Goal: Task Accomplishment & Management: Use online tool/utility

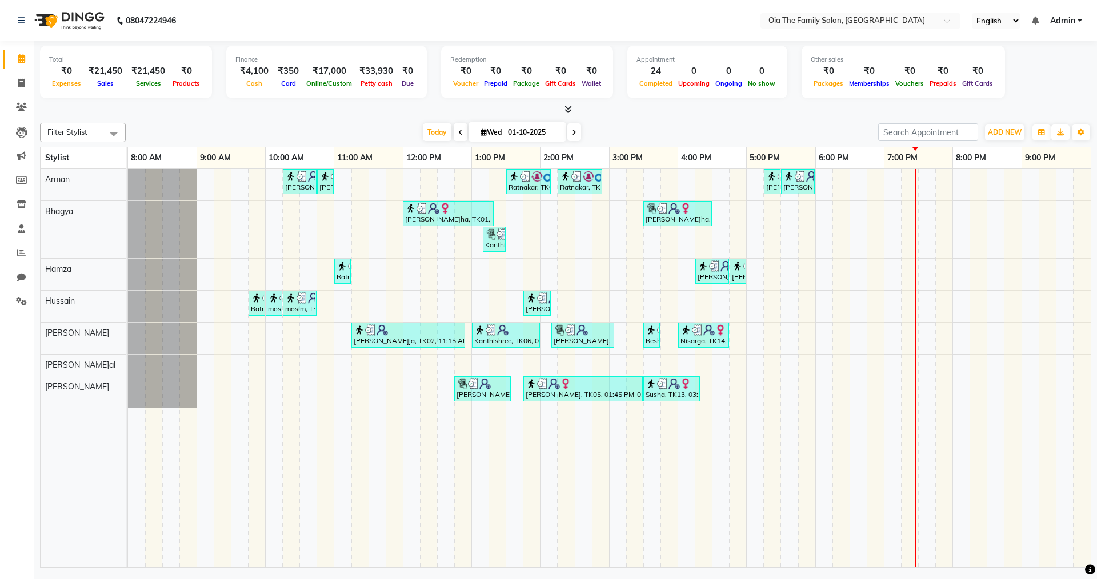
click at [461, 135] on span at bounding box center [461, 132] width 14 height 18
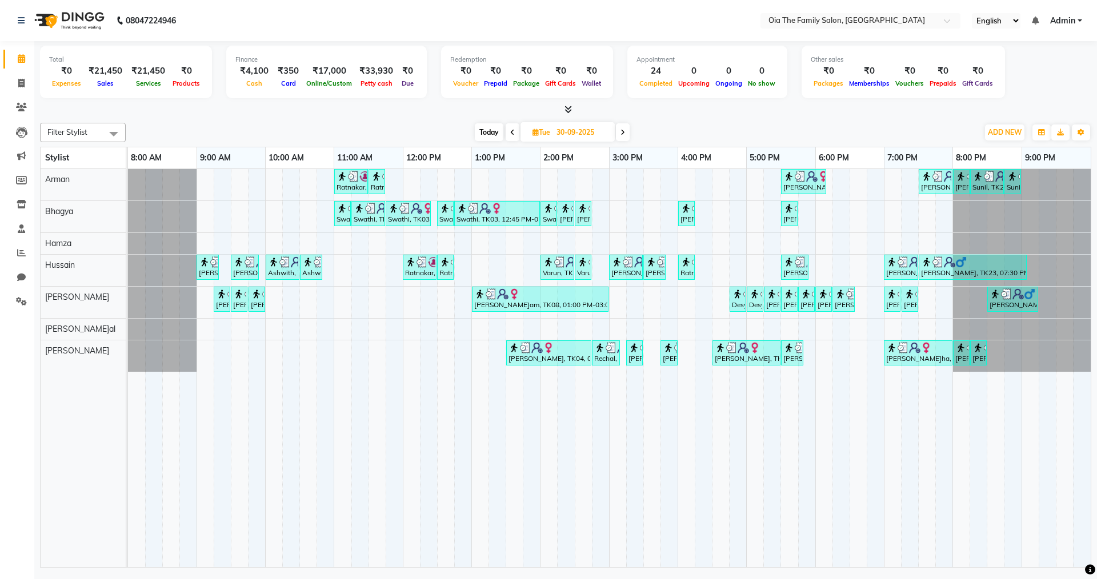
click at [530, 131] on icon at bounding box center [623, 132] width 5 height 7
type input "01-10-2025"
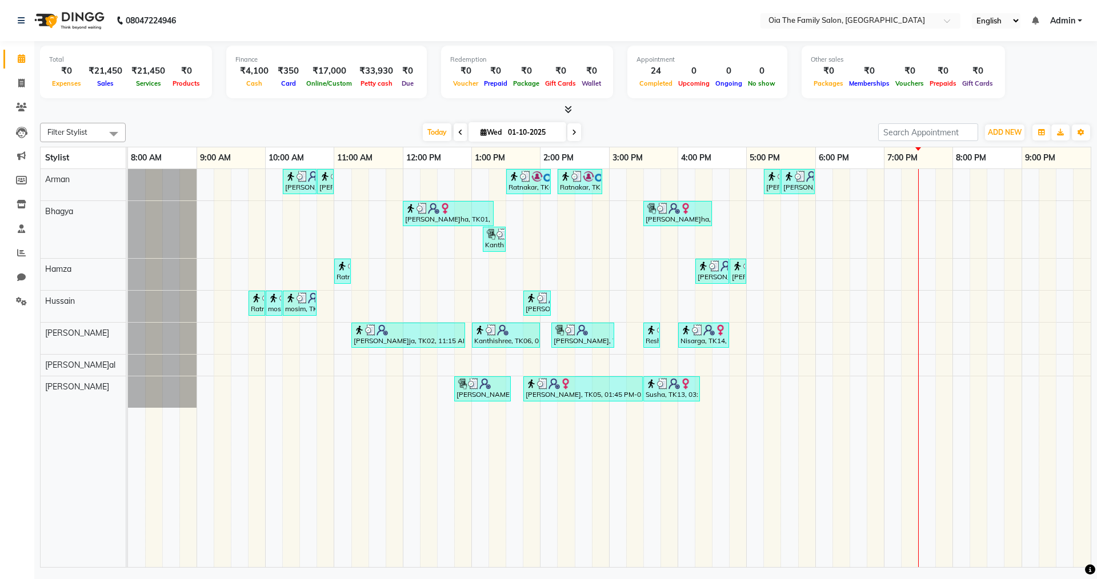
click at [530, 302] on div "Sinan, TK10, 10:15 AM-10:45 AM, Hair Styling-Hair Cut (Men) Sinan, TK10, 10:45 …" at bounding box center [609, 368] width 963 height 398
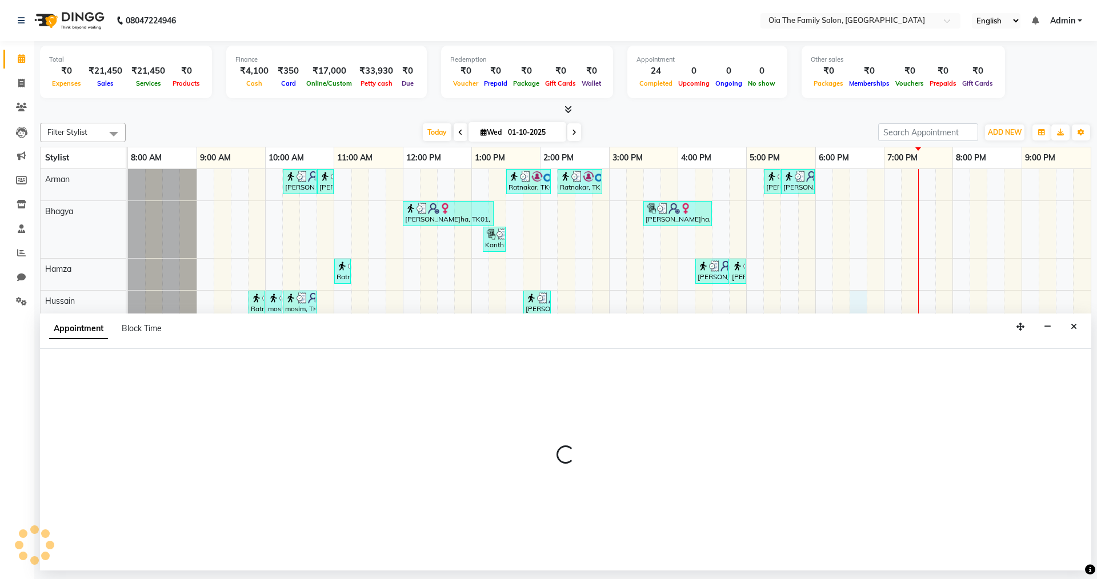
select select "93026"
select select "1110"
select select "tentative"
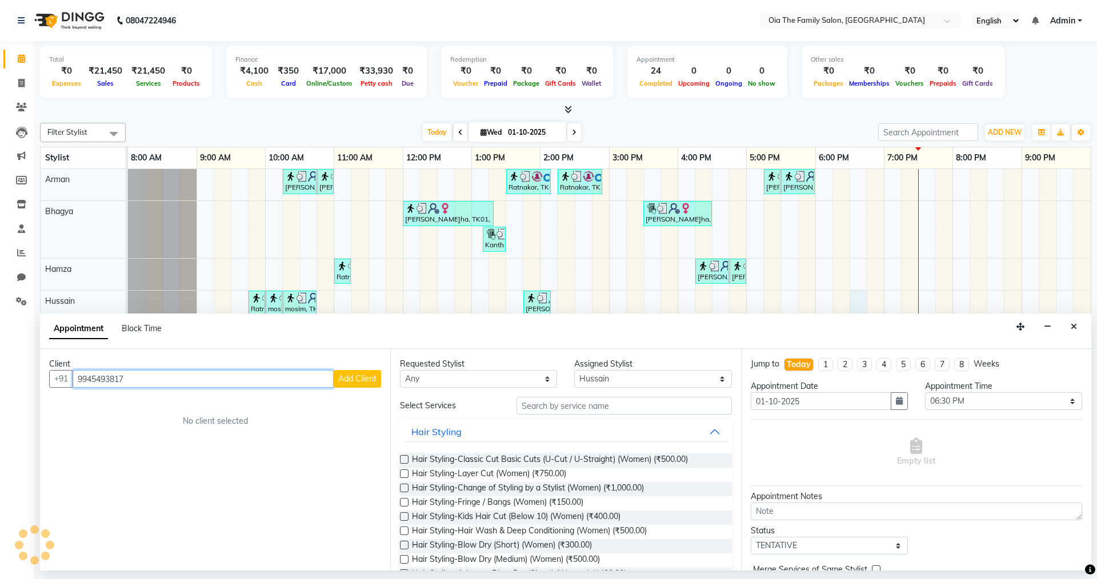
type input "9945493817"
click at [349, 373] on button "Add Client" at bounding box center [357, 379] width 47 height 18
select select "22"
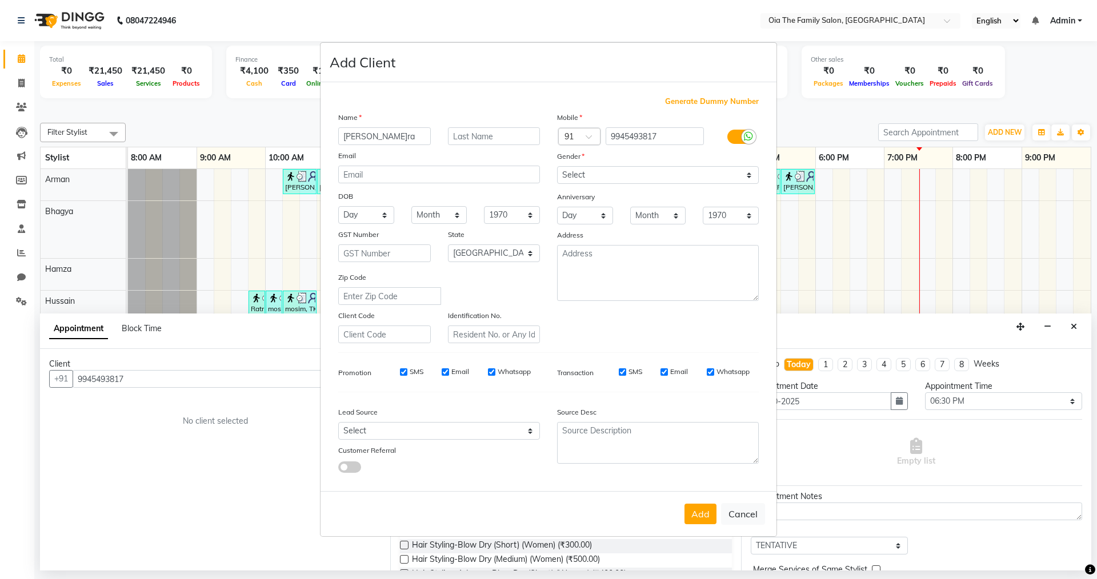
type input "[PERSON_NAME]ra"
click at [530, 175] on select "Select [DEMOGRAPHIC_DATA] [DEMOGRAPHIC_DATA] Other Prefer Not To Say" at bounding box center [658, 175] width 202 height 18
select select "[DEMOGRAPHIC_DATA]"
click at [530, 166] on select "Select [DEMOGRAPHIC_DATA] [DEMOGRAPHIC_DATA] Other Prefer Not To Say" at bounding box center [658, 175] width 202 height 18
click at [530, 401] on button "Add" at bounding box center [701, 514] width 32 height 21
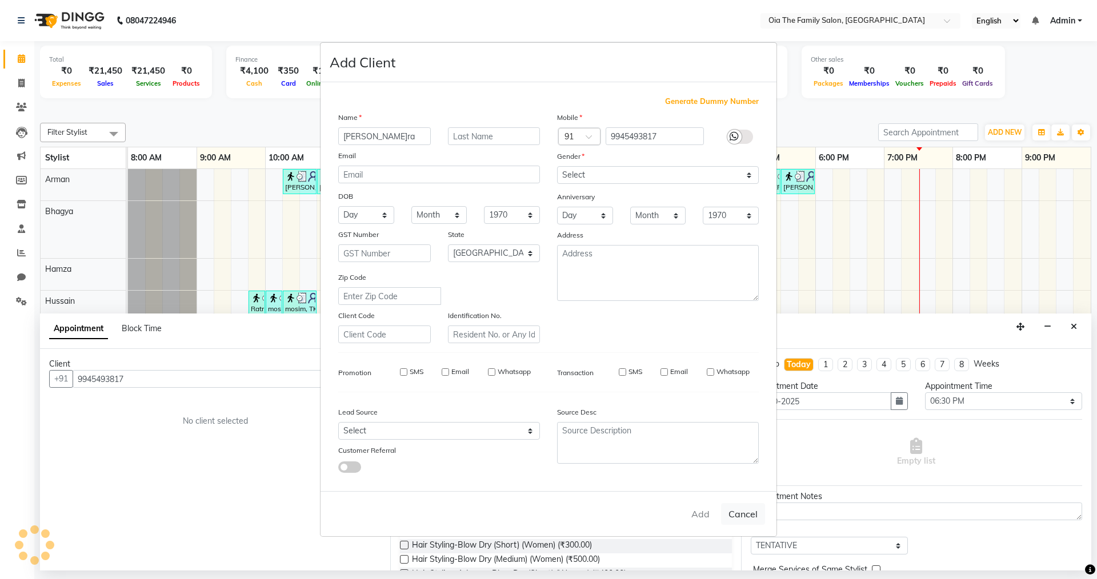
select select
select select "null"
select select
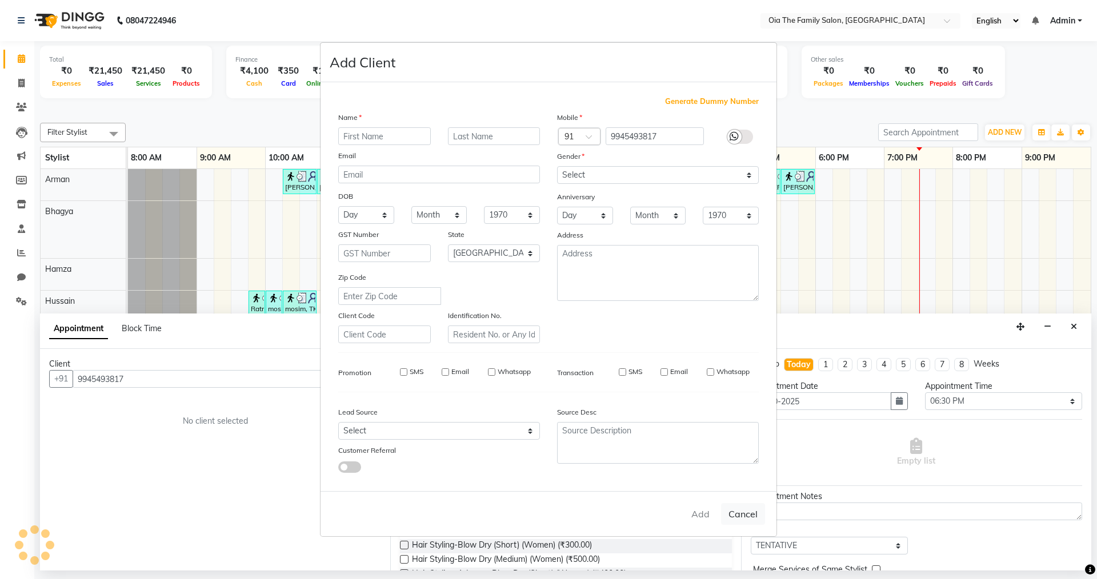
select select
checkbox input "false"
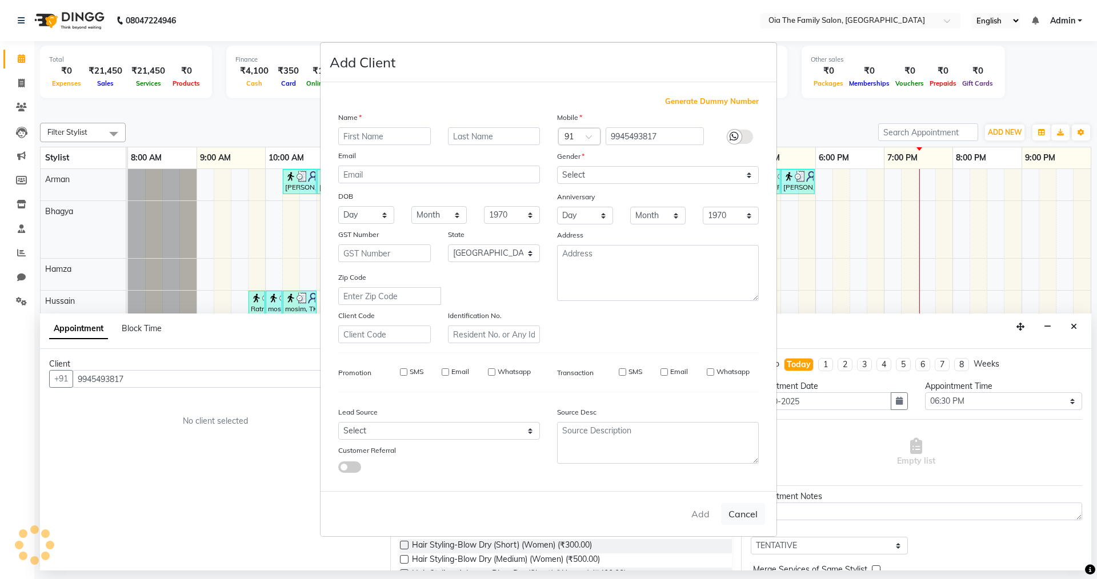
checkbox input "false"
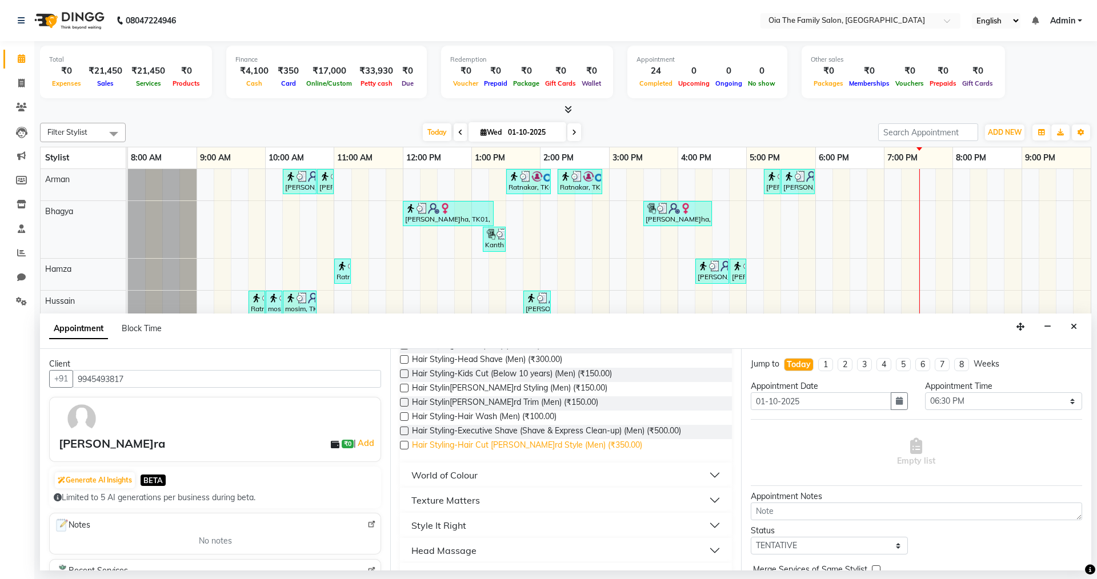
scroll to position [229, 0]
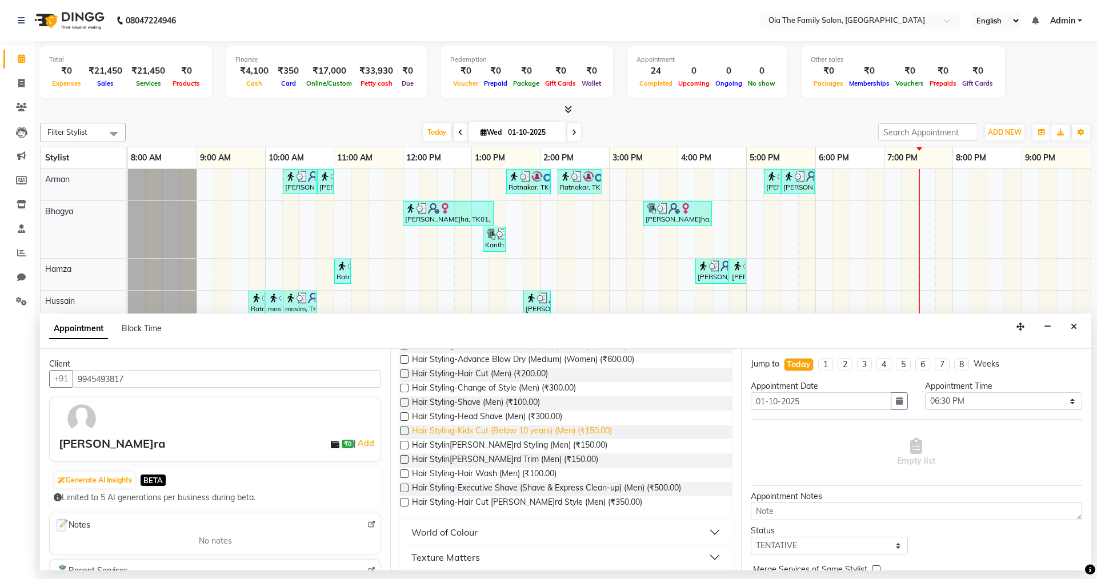
click at [502, 401] on span "Hair Styling-Kids Cut (Below 10 years) (Men) (₹150.00)" at bounding box center [512, 432] width 200 height 14
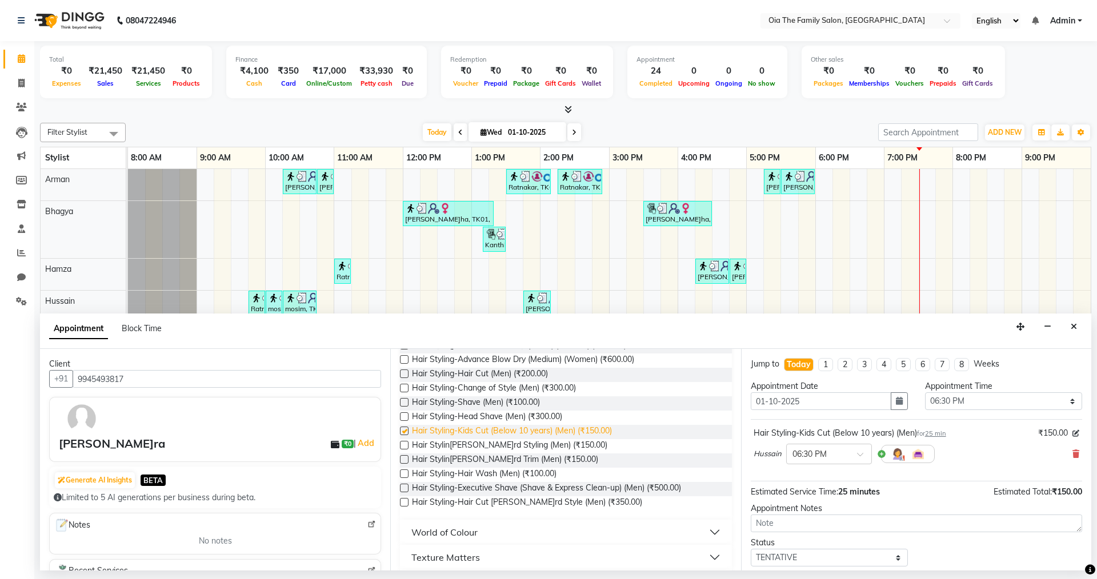
checkbox input "false"
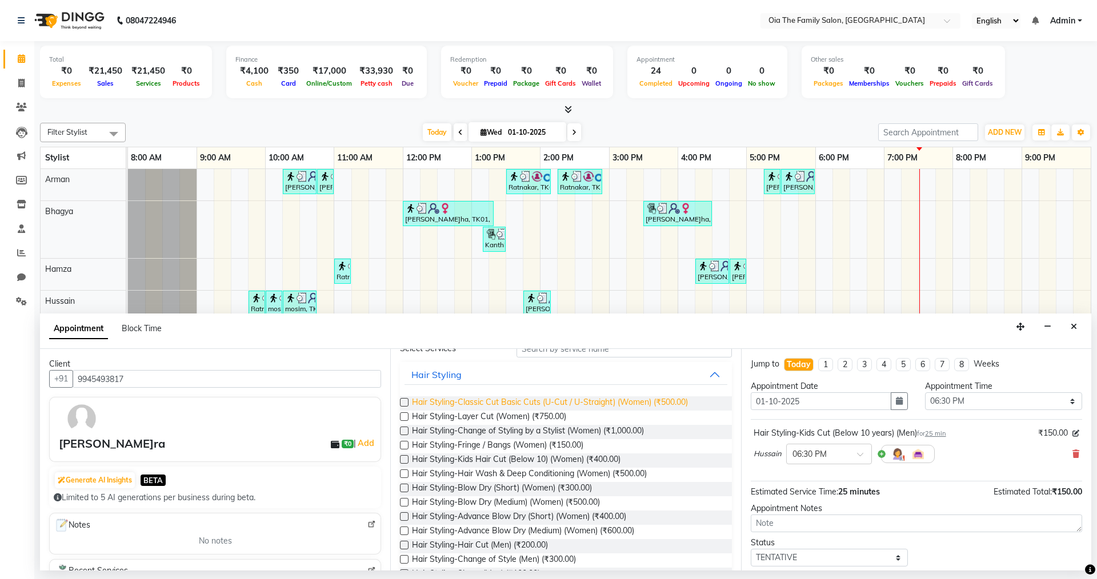
scroll to position [0, 0]
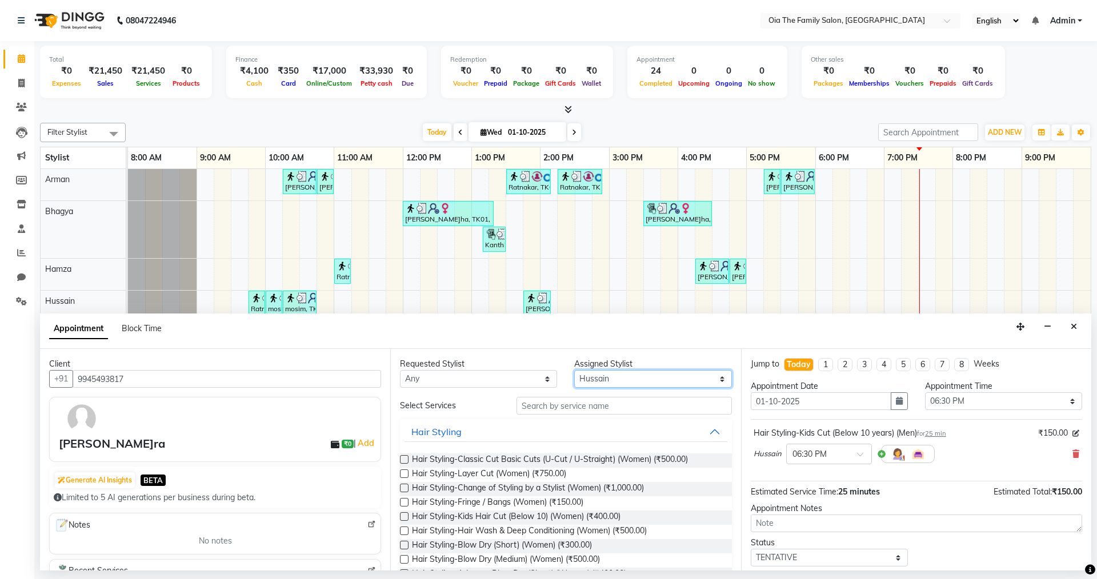
click at [530, 382] on select "Select Arman Bhagya Hamz[PERSON_NAME]a[PERSON_NAME]an Khan" at bounding box center [652, 379] width 157 height 18
select select "93029"
click at [530, 370] on select "Select Arman Bhagya Hamz[PERSON_NAME]a[PERSON_NAME]an Khan" at bounding box center [652, 379] width 157 height 18
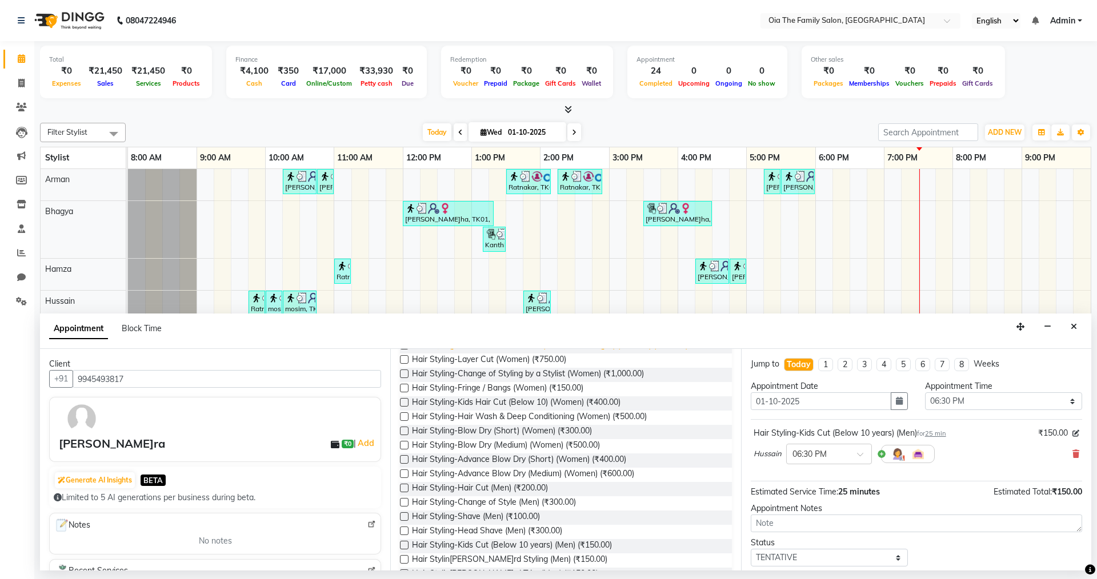
scroll to position [171, 0]
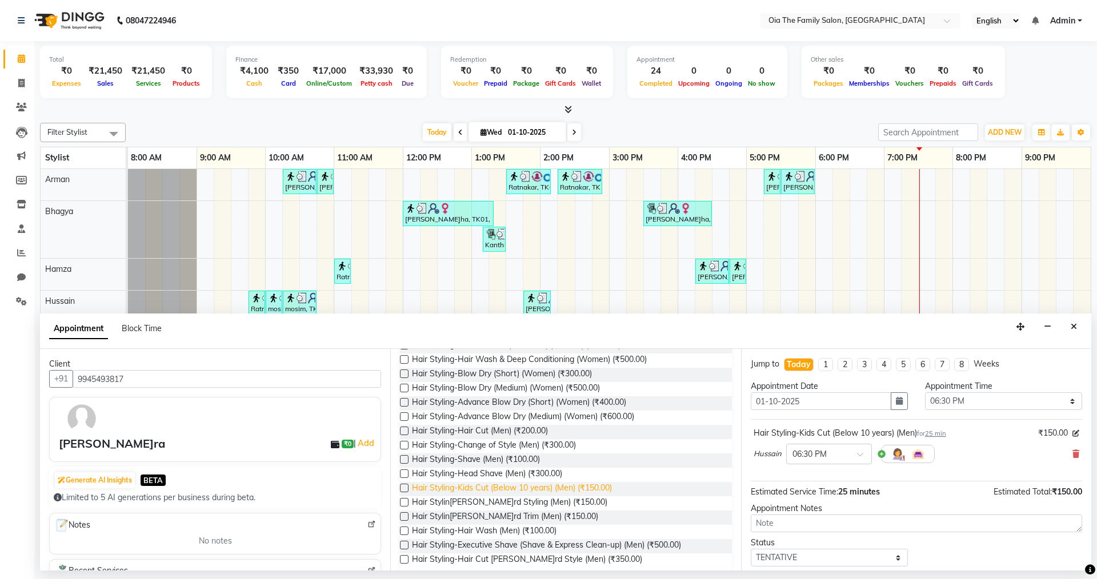
click at [520, 401] on span "Hair Styling-Kids Cut (Below 10 years) (Men) (₹150.00)" at bounding box center [512, 489] width 200 height 14
checkbox input "false"
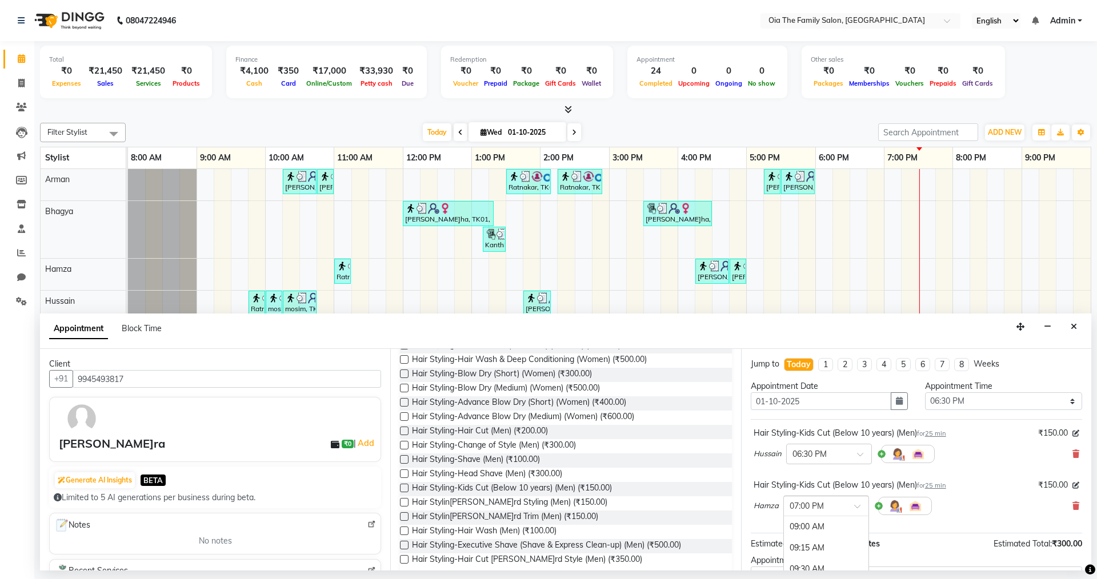
click at [530, 401] on div at bounding box center [826, 505] width 85 height 12
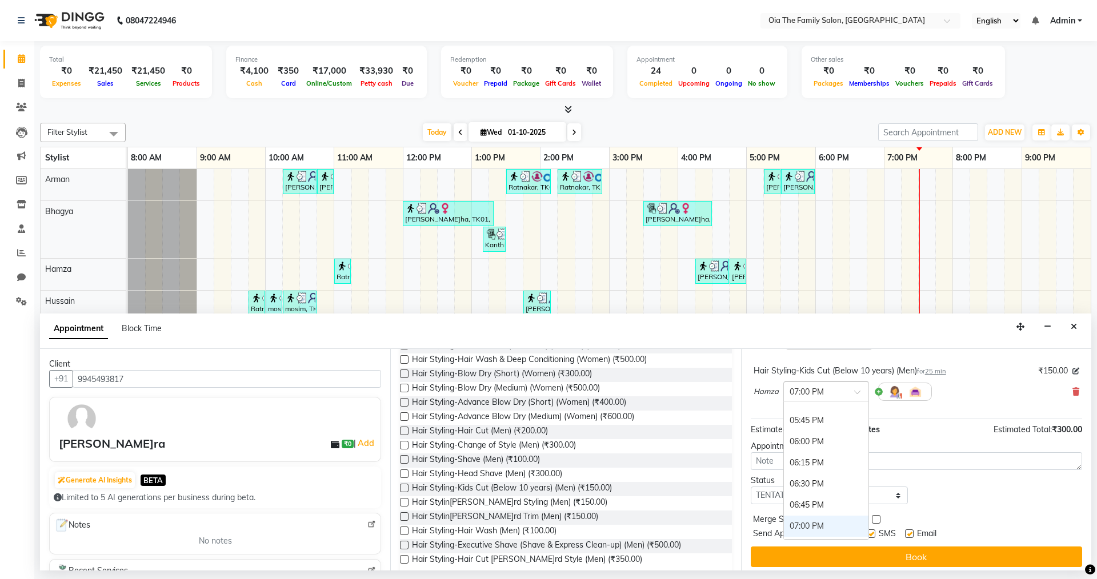
scroll to position [736, 0]
click at [530, 401] on div "06:30 PM" at bounding box center [826, 484] width 85 height 21
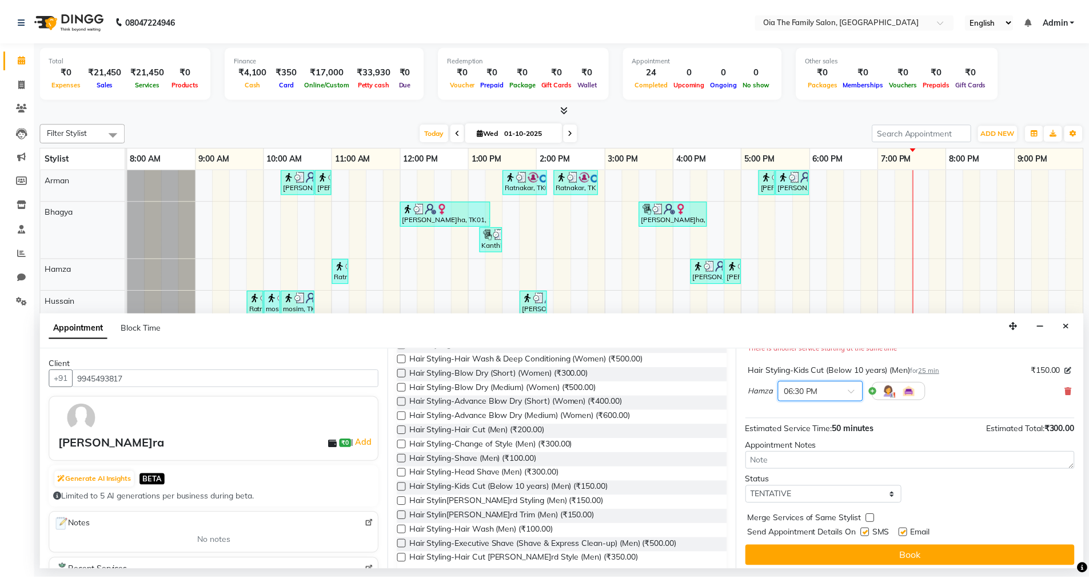
scroll to position [132, 0]
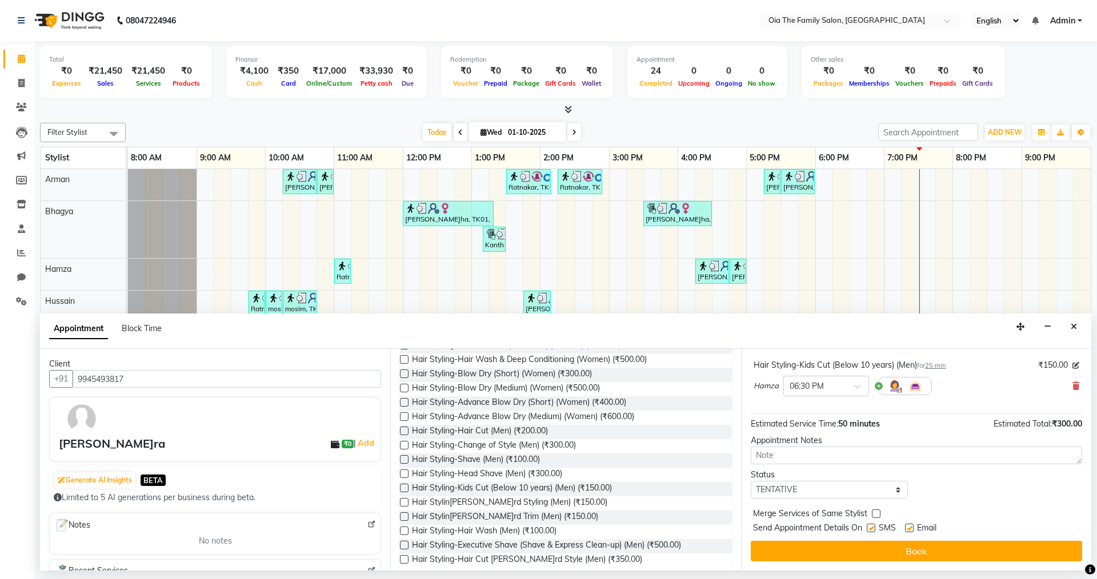
click at [530, 401] on label at bounding box center [871, 528] width 9 height 9
click at [530, 401] on input "checkbox" at bounding box center [870, 529] width 7 height 7
checkbox input "false"
click at [530, 401] on label at bounding box center [909, 528] width 9 height 9
click at [530, 401] on input "checkbox" at bounding box center [908, 529] width 7 height 7
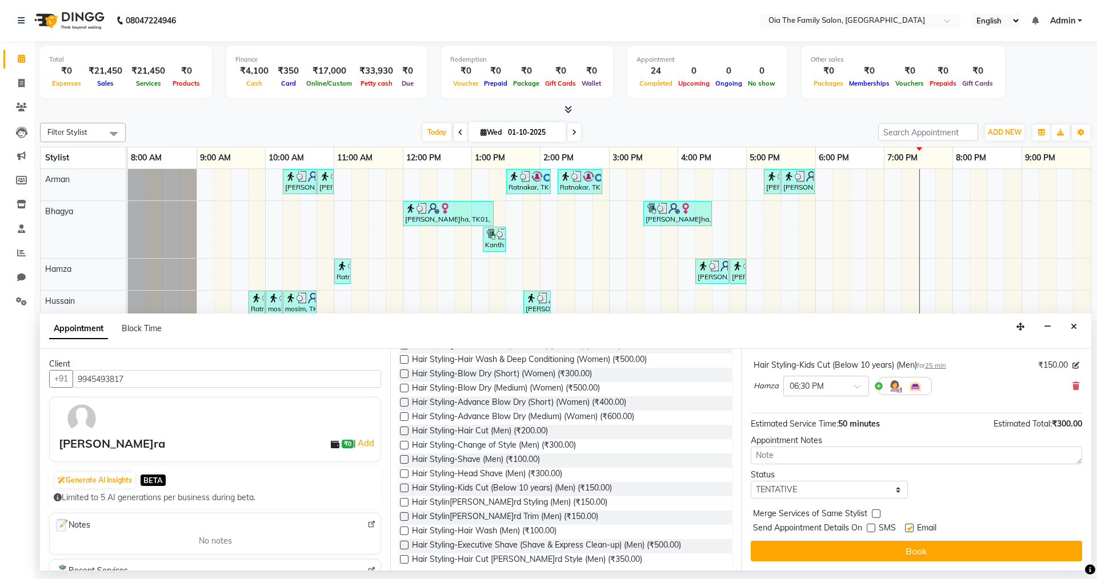
checkbox input "false"
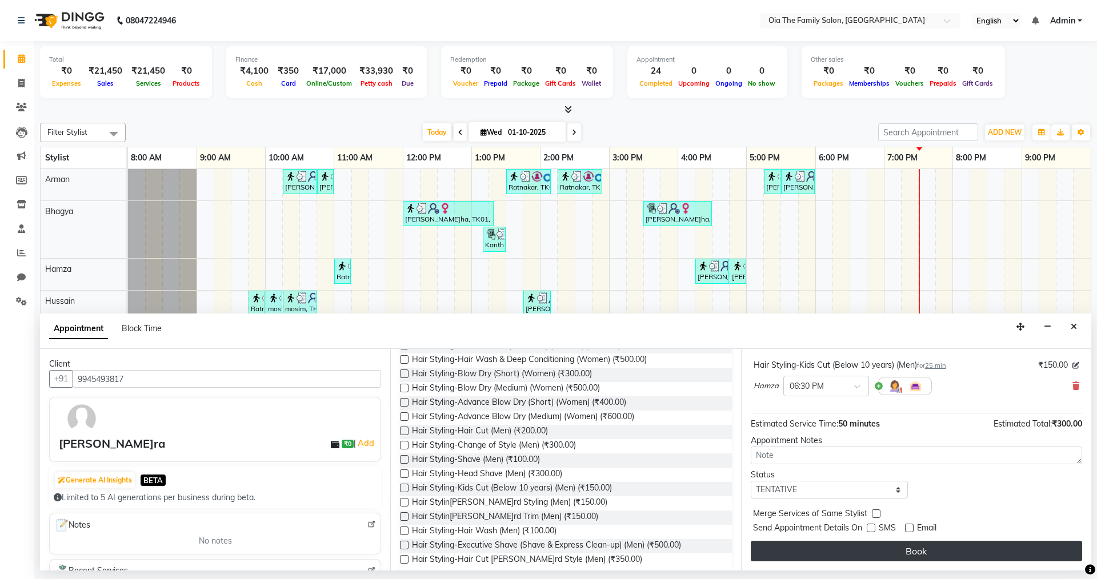
click at [530, 401] on button "Book" at bounding box center [916, 551] width 331 height 21
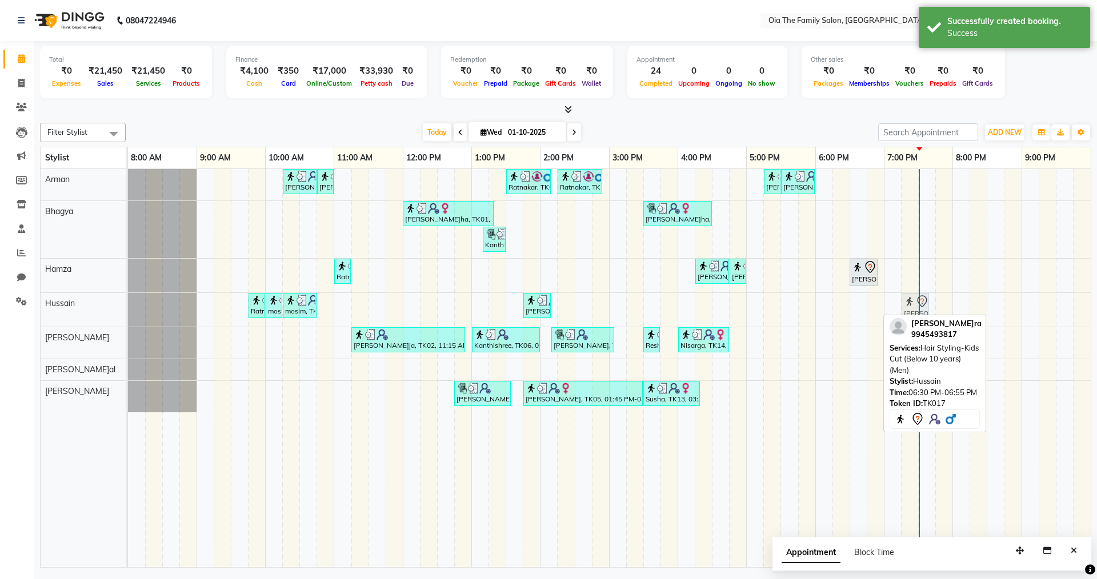
drag, startPoint x: 868, startPoint y: 301, endPoint x: 917, endPoint y: 303, distance: 49.2
click at [128, 303] on div "Ratnakar, TK08, 09:45 AM-10:00 AM, Hair Styling-[PERSON_NAME] Trim (Men) mosim,…" at bounding box center [128, 310] width 0 height 34
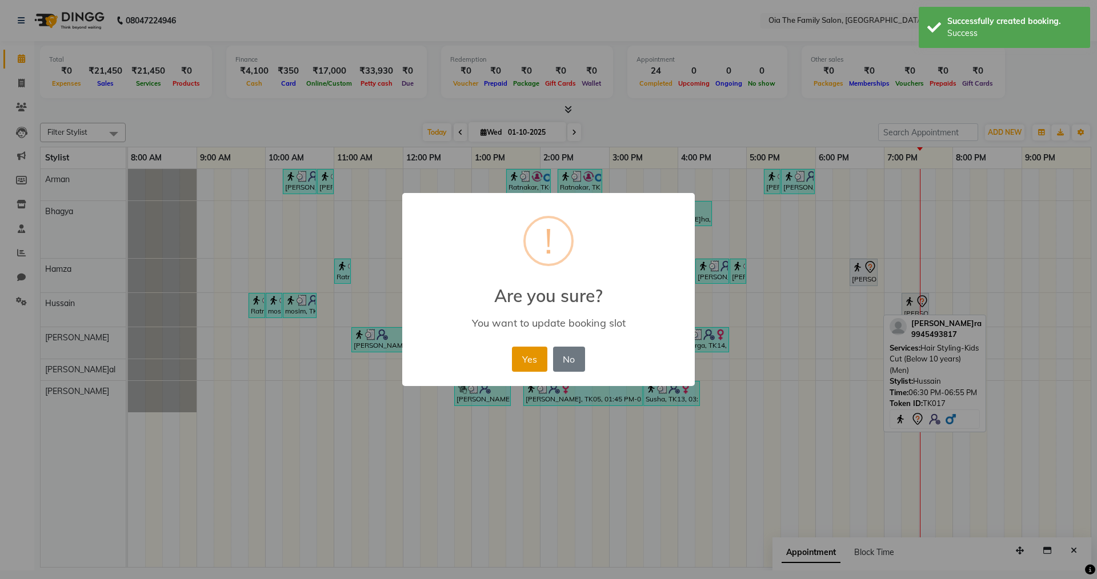
click at [530, 361] on button "Yes" at bounding box center [529, 359] width 35 height 25
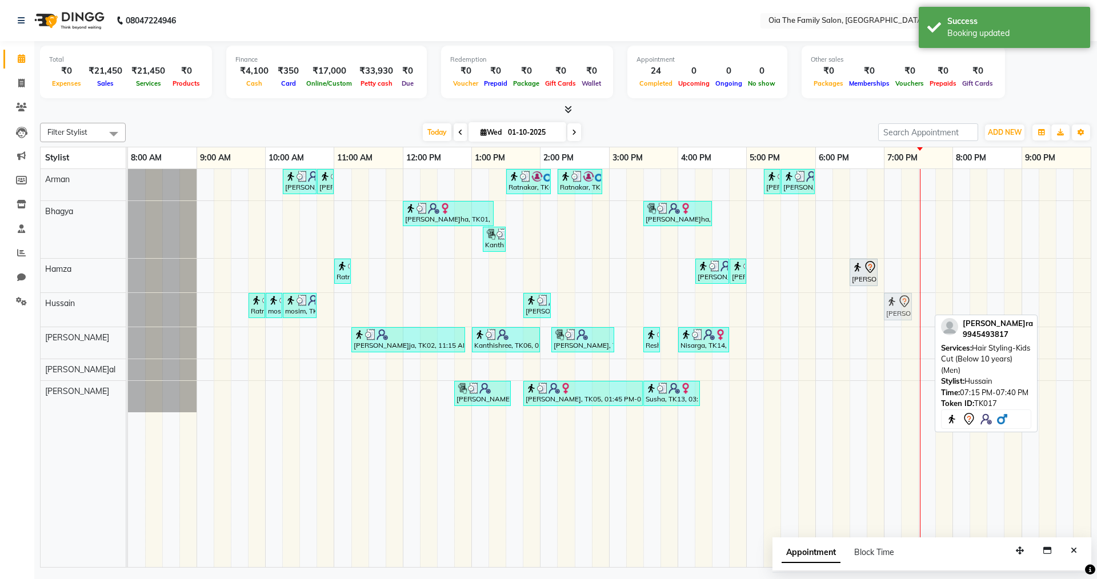
drag, startPoint x: 918, startPoint y: 301, endPoint x: 897, endPoint y: 312, distance: 24.0
click at [128, 312] on div "Ratnakar, TK08, 09:45 AM-10:00 AM, Hair Styling[PERSON_NAME]d Trim (Men) mosim,…" at bounding box center [128, 310] width 0 height 34
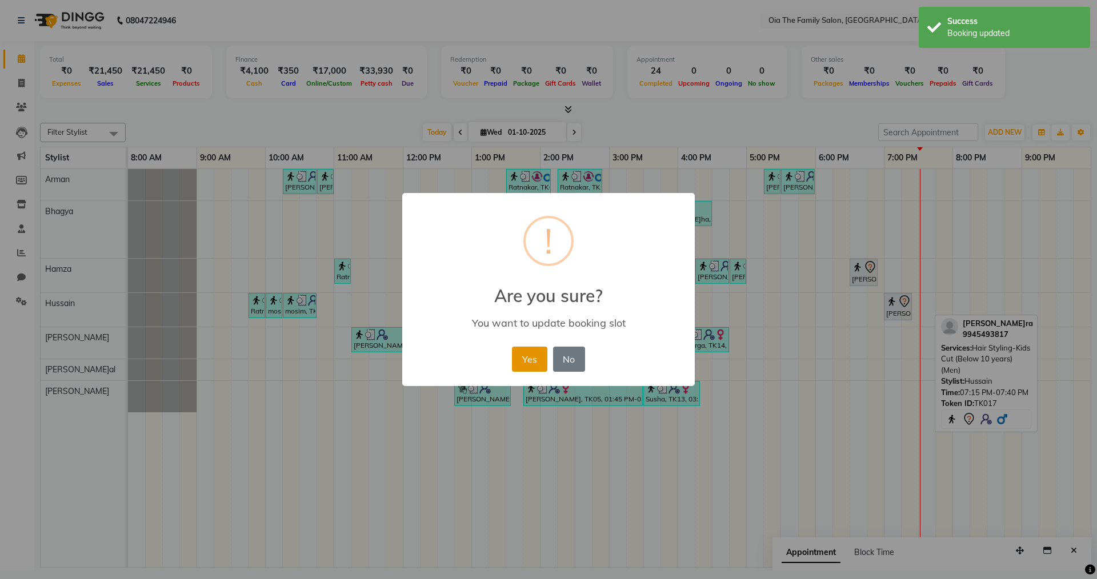
click at [530, 358] on button "Yes" at bounding box center [529, 359] width 35 height 25
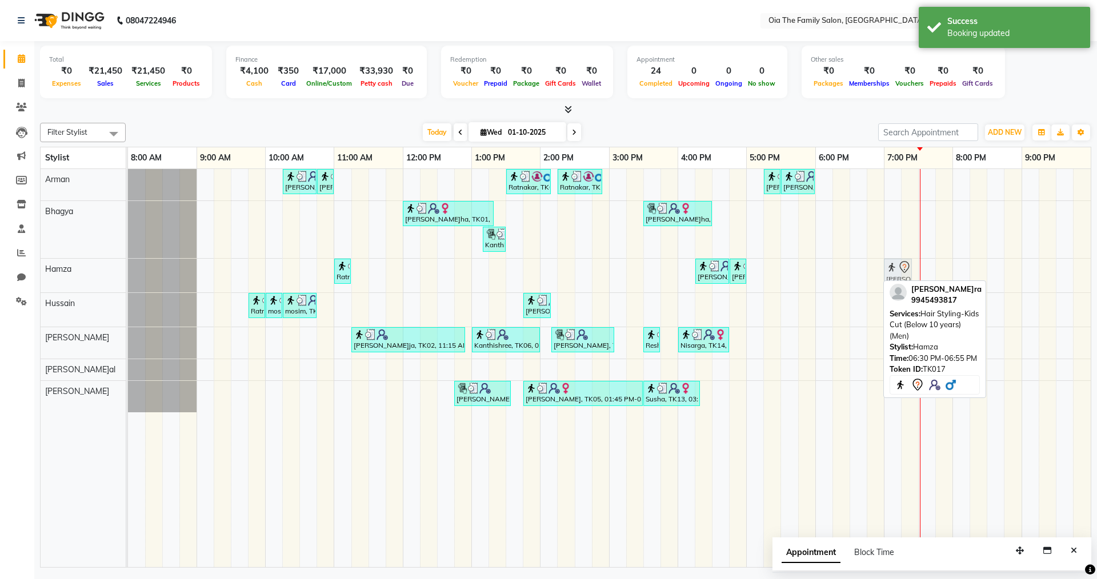
drag, startPoint x: 865, startPoint y: 265, endPoint x: 901, endPoint y: 266, distance: 36.0
click at [128, 266] on div "Ratnakar, TK11, 11:00 AM-11:15 AM, Hair Styling-[PERSON_NAME] Trim (Men) [PERSO…" at bounding box center [128, 276] width 0 height 34
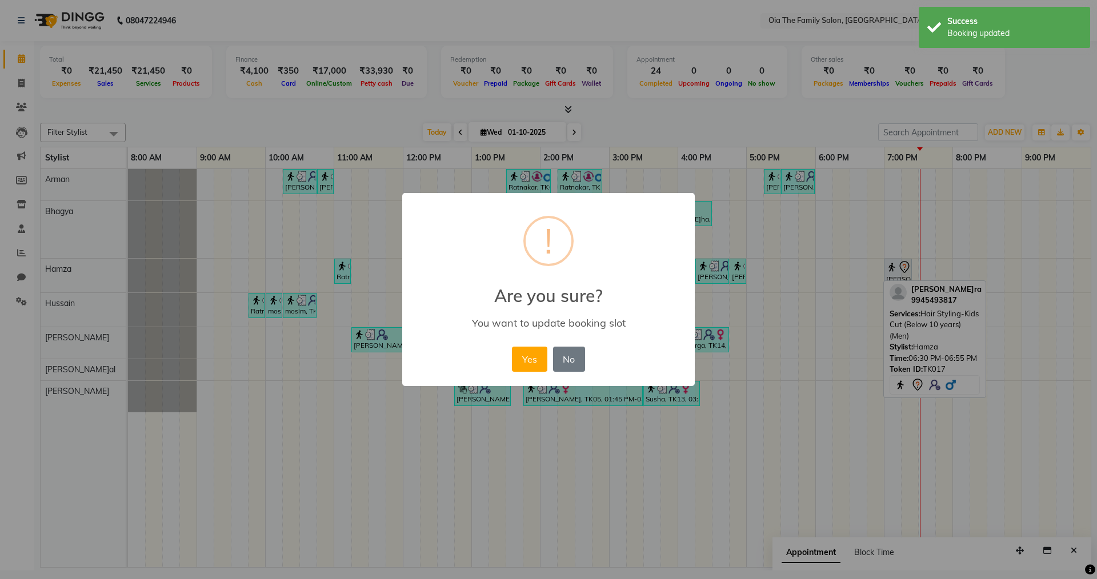
click at [527, 363] on button "Yes" at bounding box center [529, 359] width 35 height 25
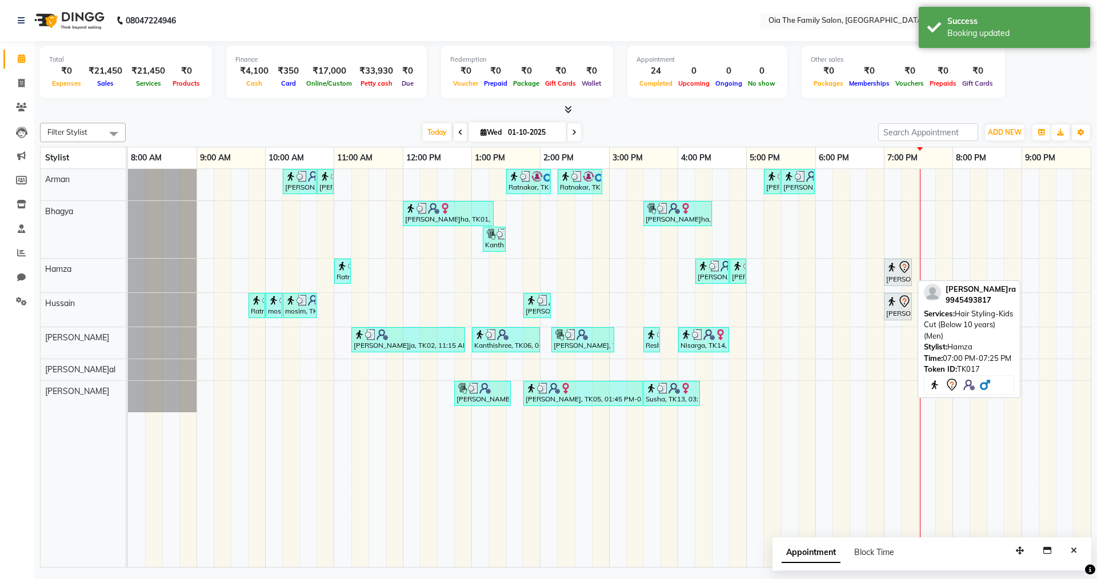
drag, startPoint x: 900, startPoint y: 258, endPoint x: 908, endPoint y: 267, distance: 12.1
click at [530, 267] on icon at bounding box center [905, 268] width 14 height 14
select select "7"
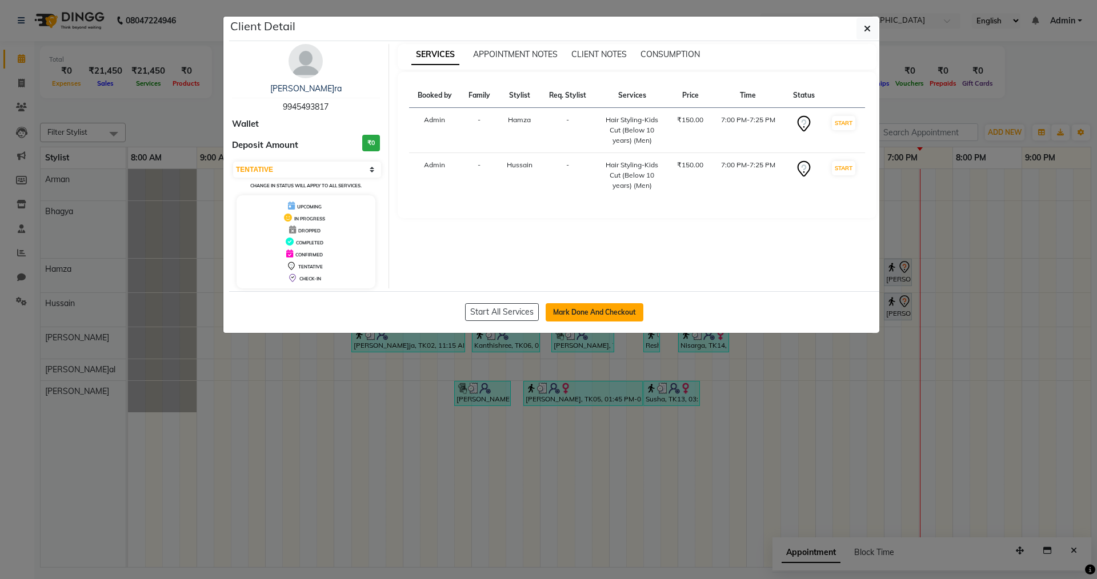
click at [530, 310] on button "Mark Done And Checkout" at bounding box center [595, 312] width 98 height 18
select select "service"
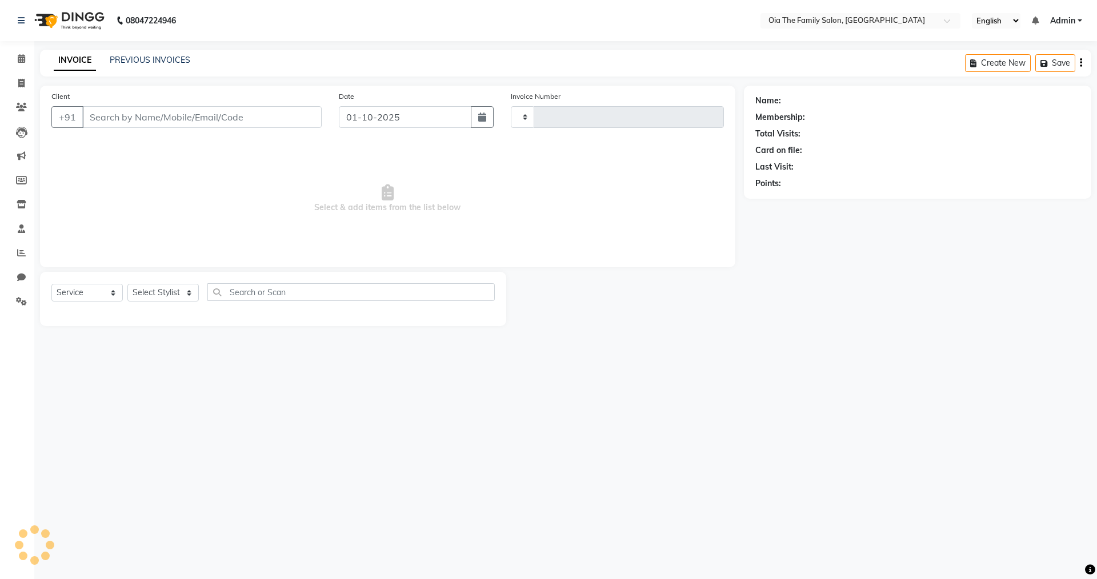
type input "0107"
select select "9113"
type input "9945493817"
select select "93029"
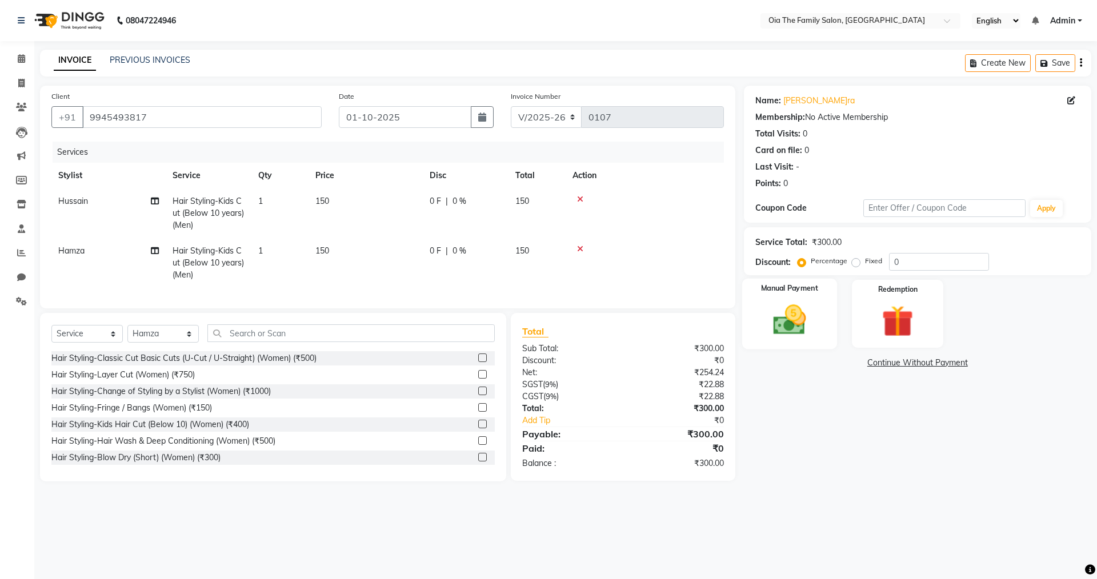
click at [530, 313] on img at bounding box center [789, 320] width 53 height 38
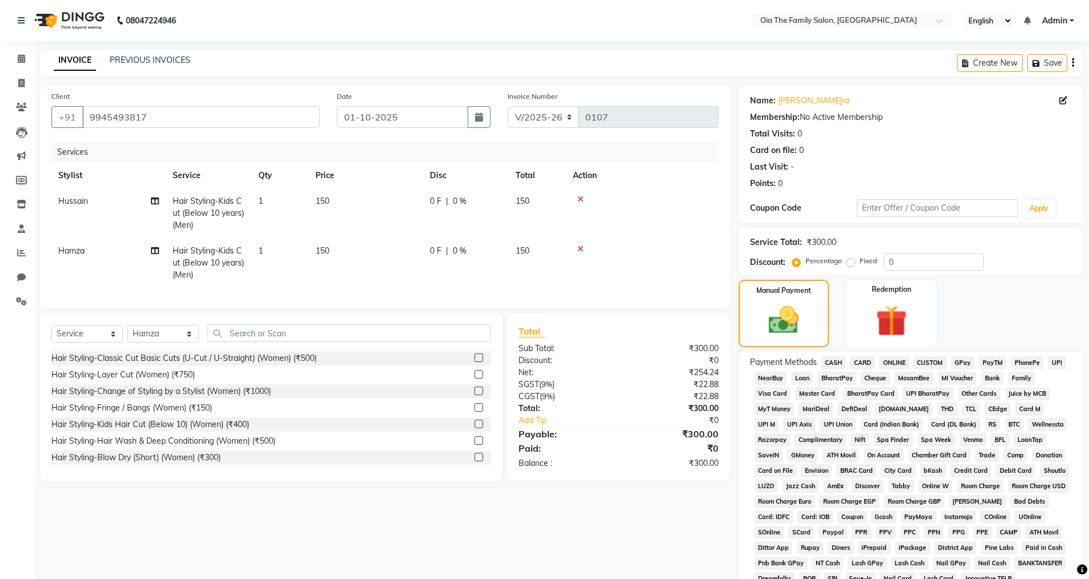
click at [530, 360] on span "CASH" at bounding box center [833, 363] width 25 height 13
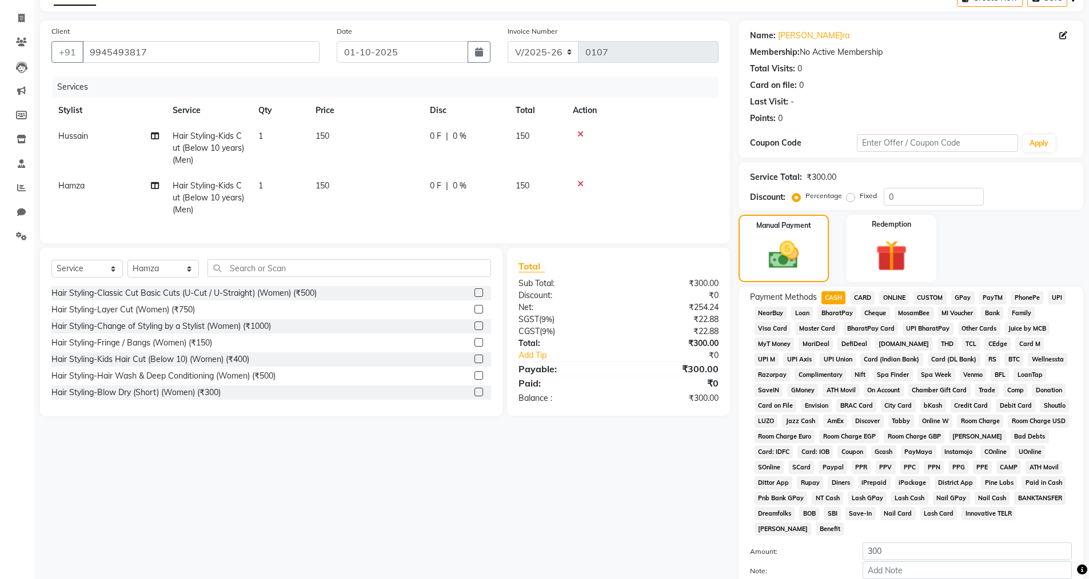
scroll to position [173, 0]
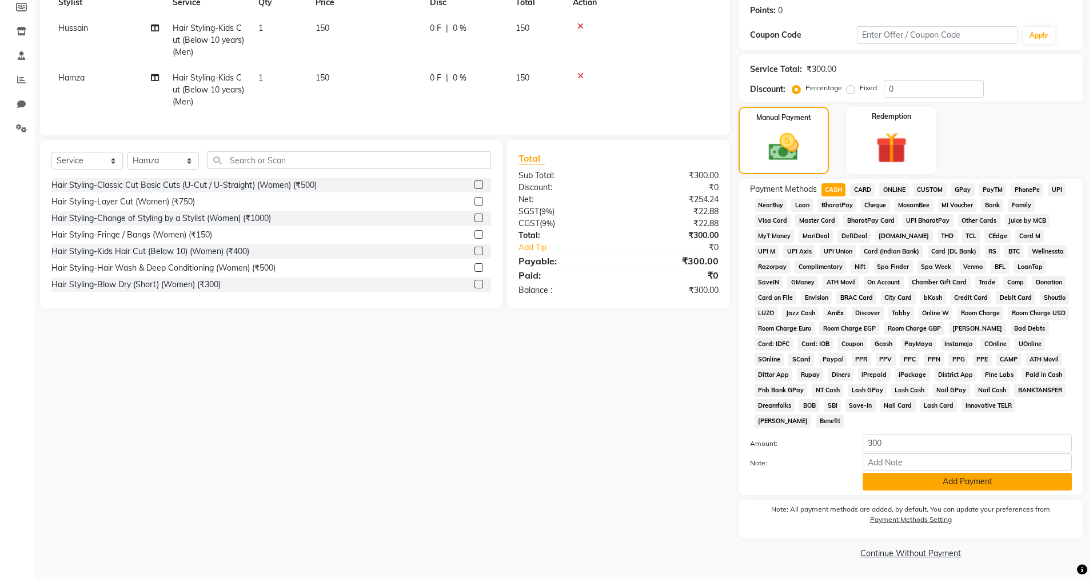
click at [530, 401] on button "Add Payment" at bounding box center [966, 482] width 209 height 18
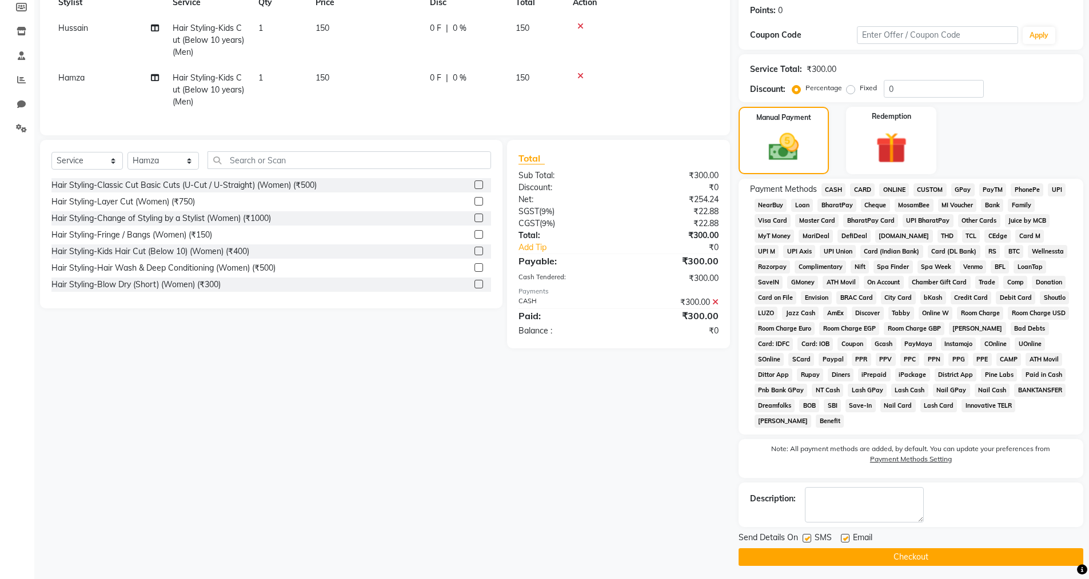
click at [530, 401] on label at bounding box center [806, 538] width 9 height 9
click at [530, 401] on input "checkbox" at bounding box center [805, 538] width 7 height 7
checkbox input "false"
click at [530, 401] on label at bounding box center [845, 538] width 9 height 9
click at [530, 401] on input "checkbox" at bounding box center [844, 538] width 7 height 7
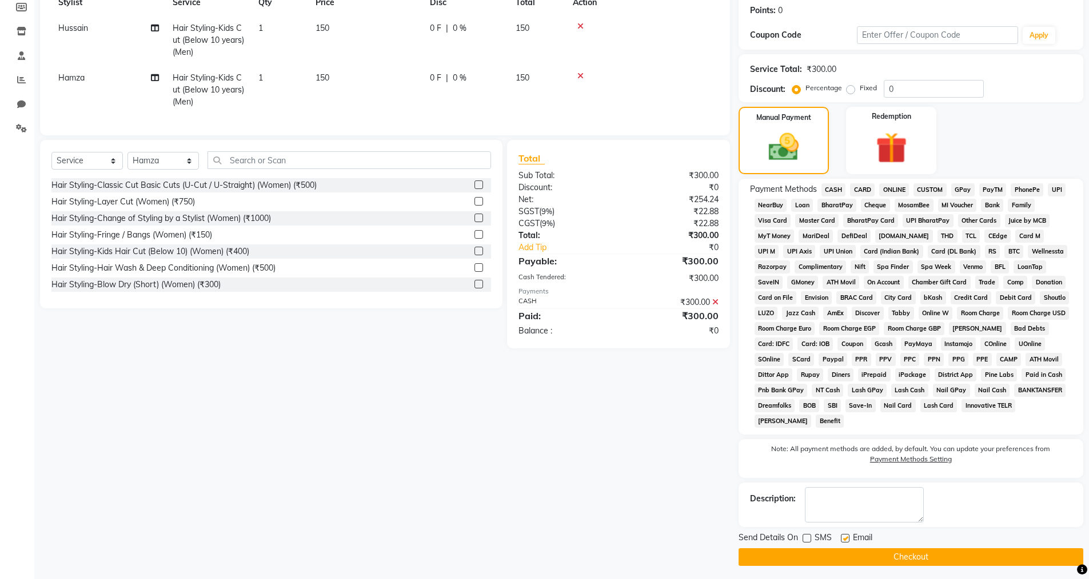
checkbox input "false"
click at [530, 401] on button "Checkout" at bounding box center [910, 558] width 345 height 18
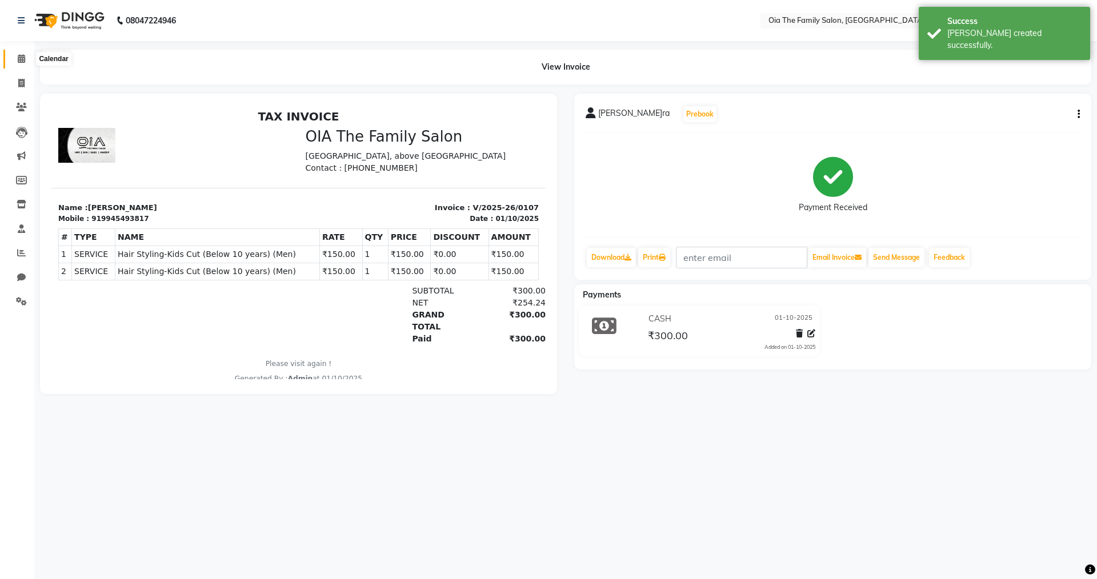
click at [19, 61] on icon at bounding box center [21, 58] width 7 height 9
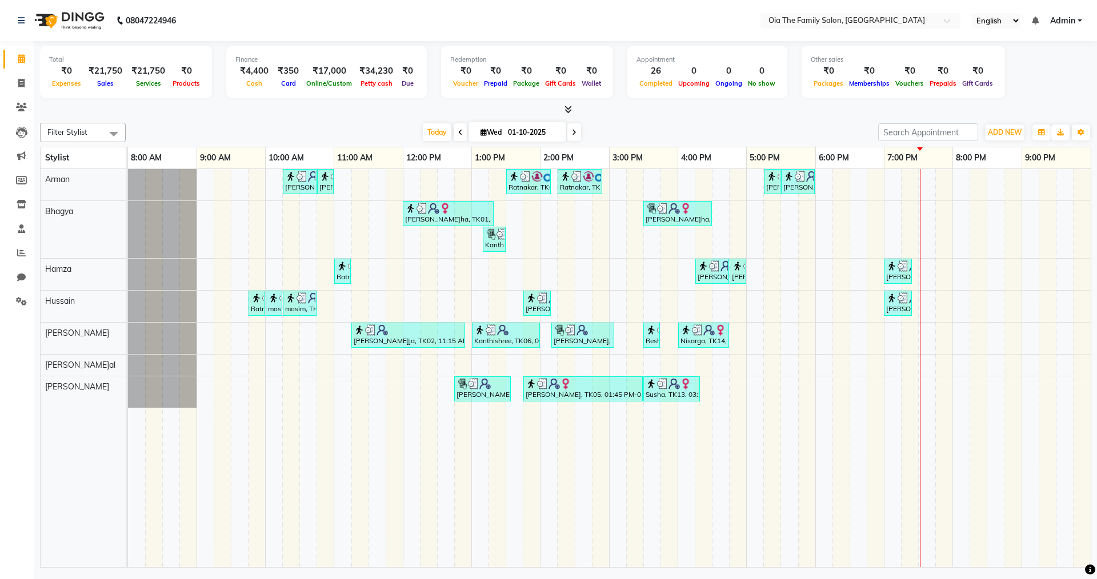
click at [458, 135] on icon at bounding box center [460, 132] width 5 height 7
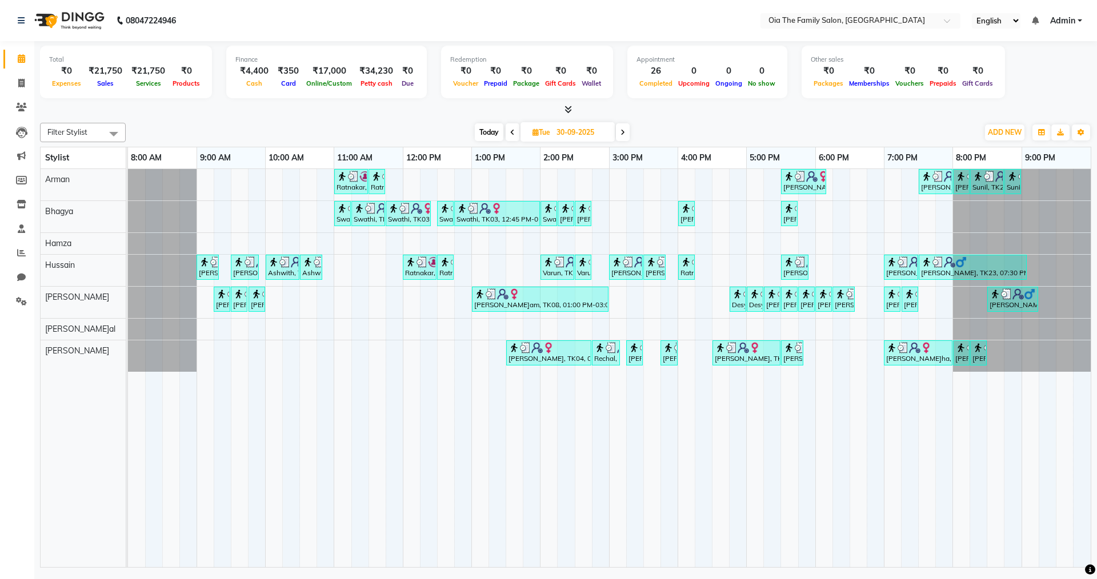
click at [530, 129] on icon at bounding box center [623, 132] width 5 height 7
type input "01-10-2025"
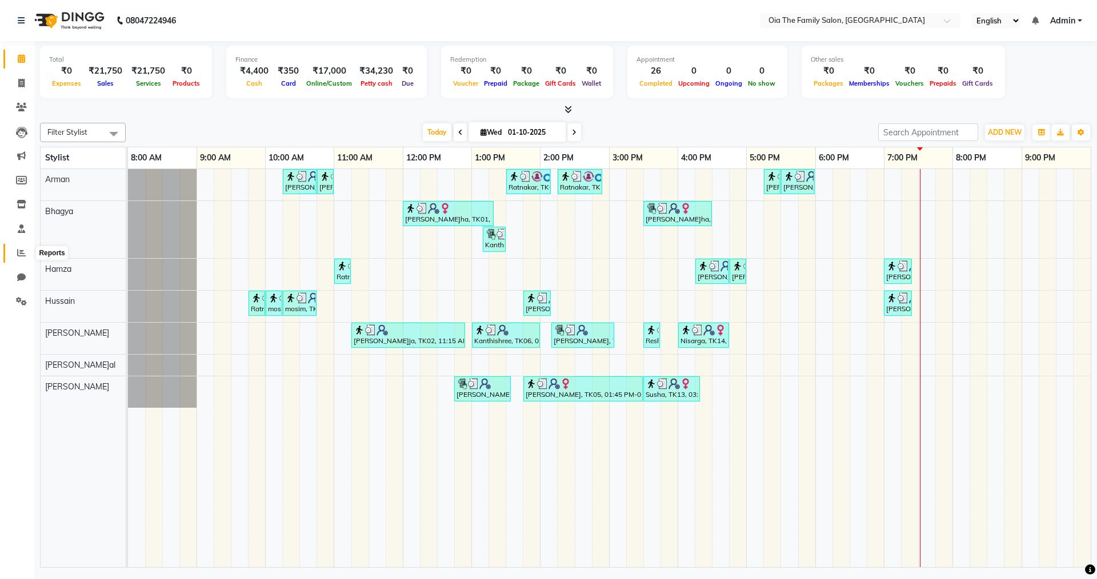
click at [19, 252] on icon at bounding box center [21, 253] width 9 height 9
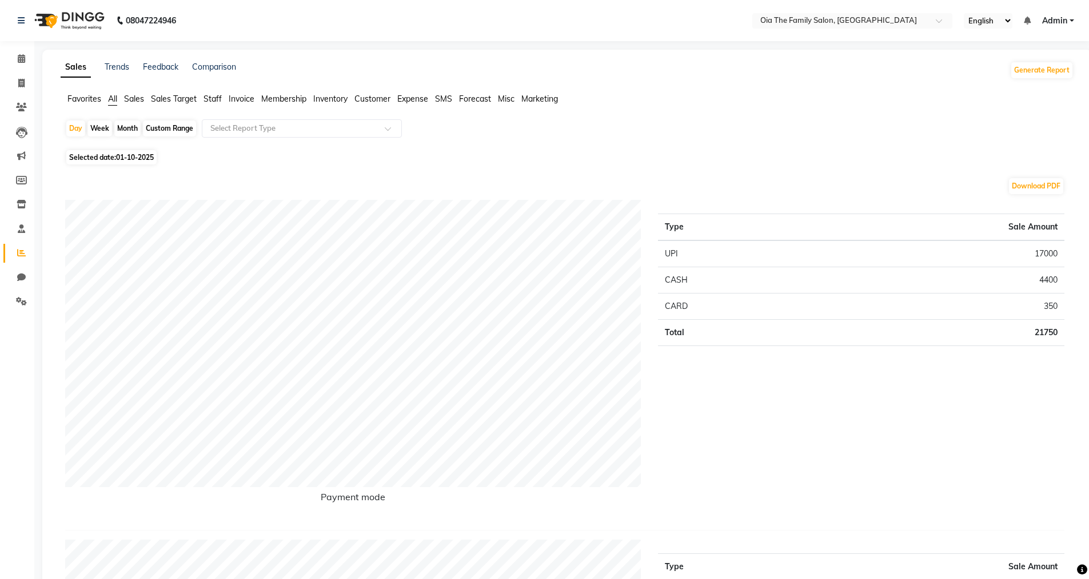
click at [122, 159] on span "01-10-2025" at bounding box center [135, 157] width 38 height 9
select select "10"
select select "2025"
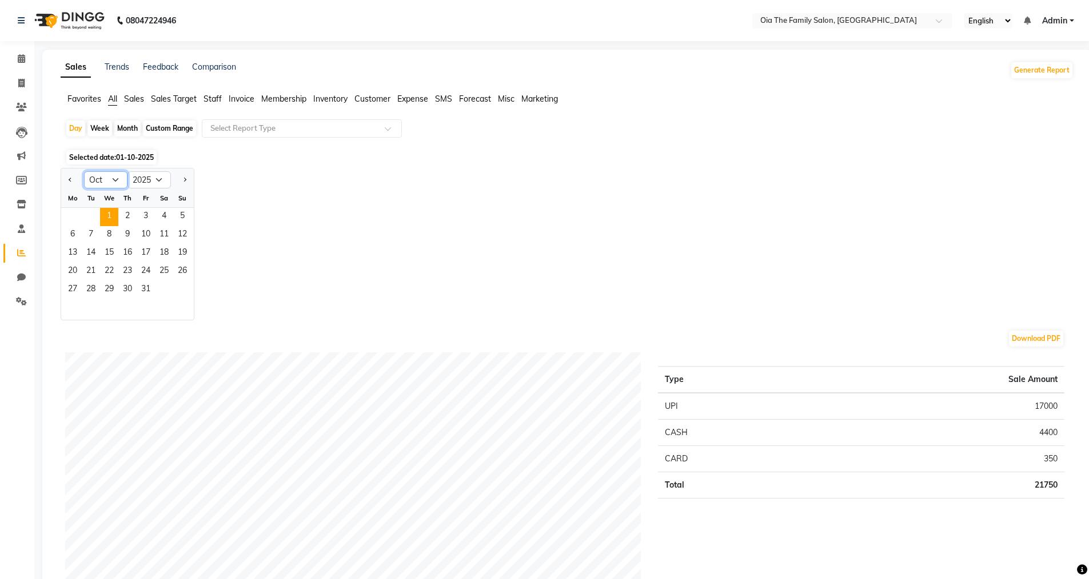
click at [114, 183] on select "Jan Feb Mar Apr May Jun [DATE] Aug Sep Oct Nov Dec" at bounding box center [105, 179] width 43 height 17
select select "9"
click at [84, 171] on select "Jan Feb Mar Apr May Jun [DATE] Aug Sep Oct Nov Dec" at bounding box center [105, 179] width 43 height 17
click at [87, 289] on span "30" at bounding box center [91, 290] width 18 height 18
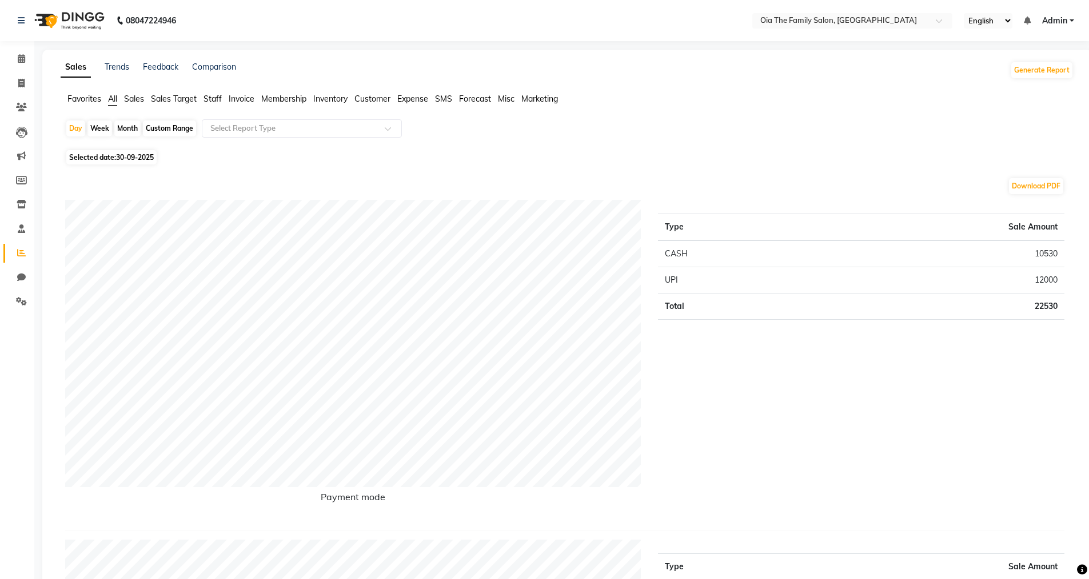
click at [122, 155] on span "30-09-2025" at bounding box center [135, 157] width 38 height 9
select select "9"
select select "2025"
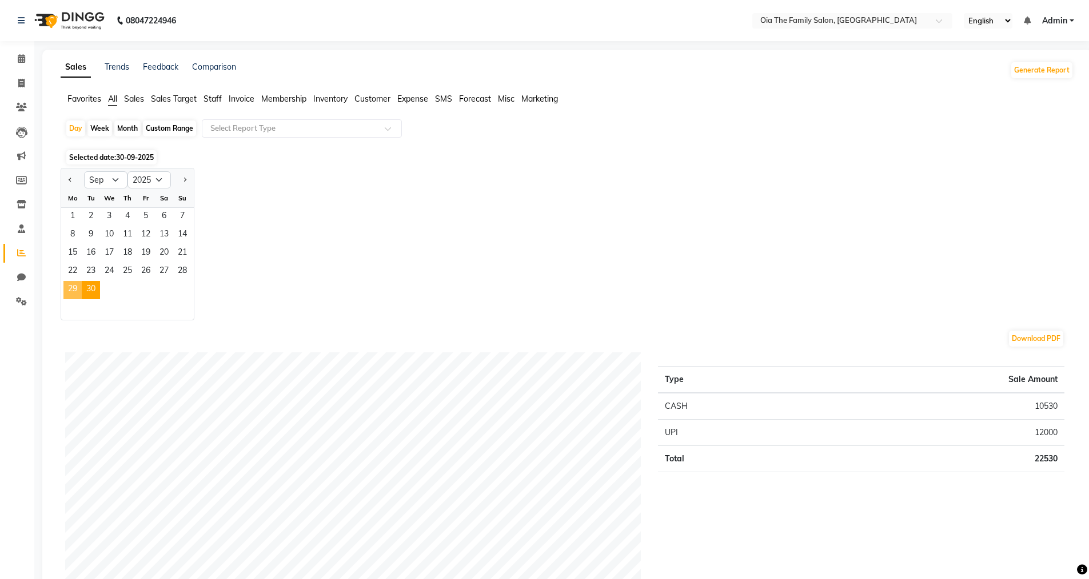
click at [73, 286] on span "29" at bounding box center [72, 290] width 18 height 18
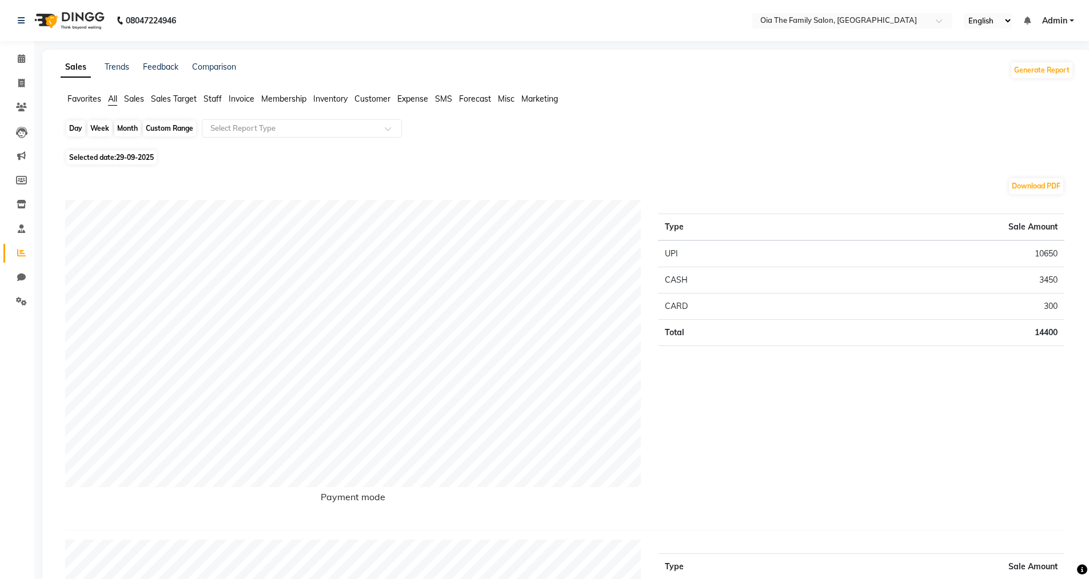
click at [79, 133] on div "Day" at bounding box center [75, 129] width 19 height 16
select select "9"
select select "2025"
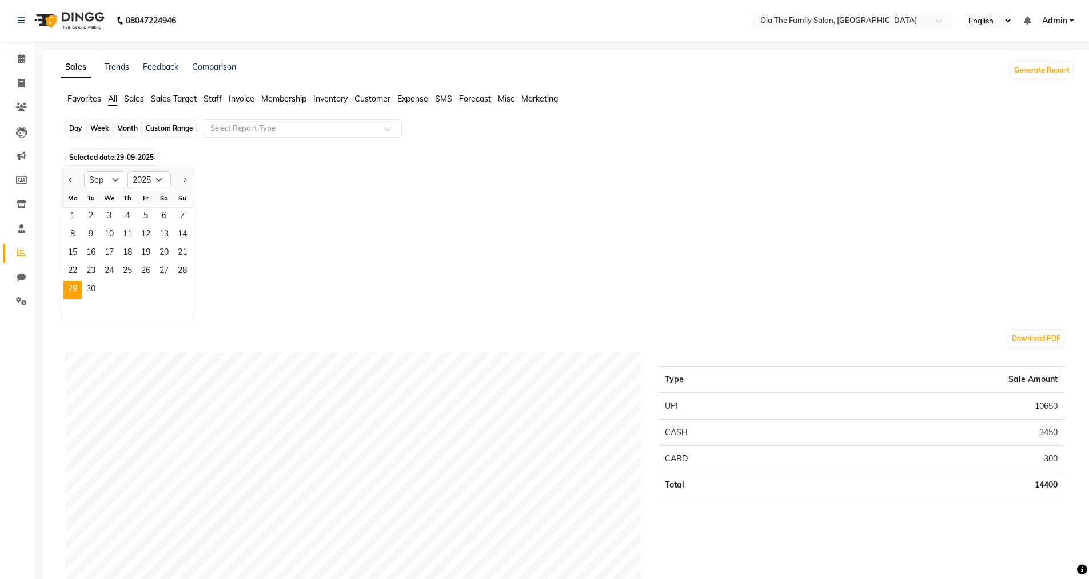
click at [75, 126] on div "Day" at bounding box center [75, 129] width 19 height 16
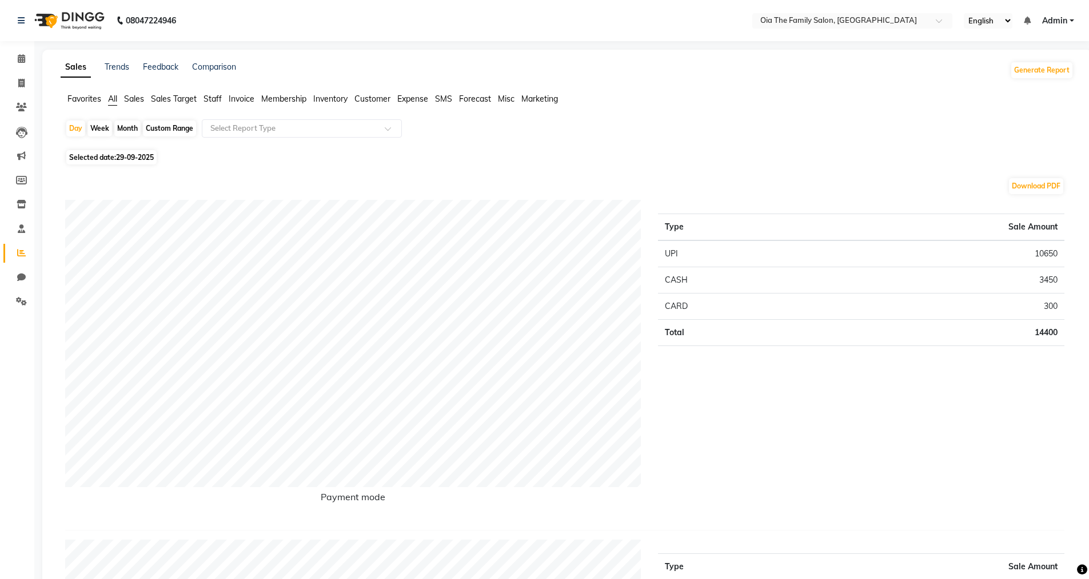
click at [140, 157] on span "29-09-2025" at bounding box center [135, 157] width 38 height 9
select select "9"
select select "2025"
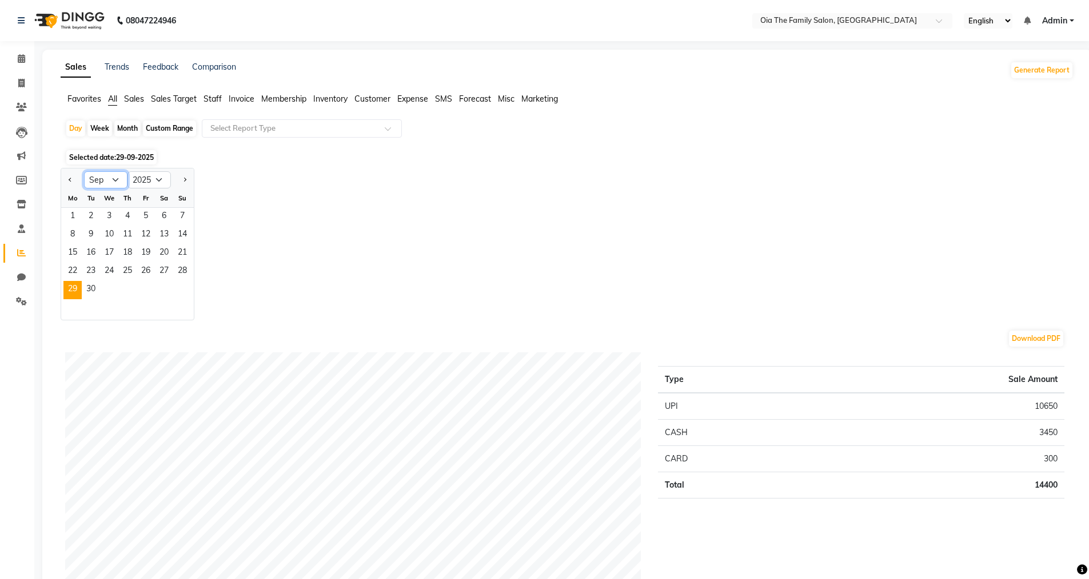
click at [119, 181] on select "Jan Feb Mar Apr May Jun [DATE] Aug Sep Oct Nov Dec" at bounding box center [105, 179] width 43 height 17
select select "10"
click at [84, 171] on select "Jan Feb Mar Apr May Jun [DATE] Aug Sep Oct Nov Dec" at bounding box center [105, 179] width 43 height 17
click at [102, 212] on span "1" at bounding box center [109, 217] width 18 height 18
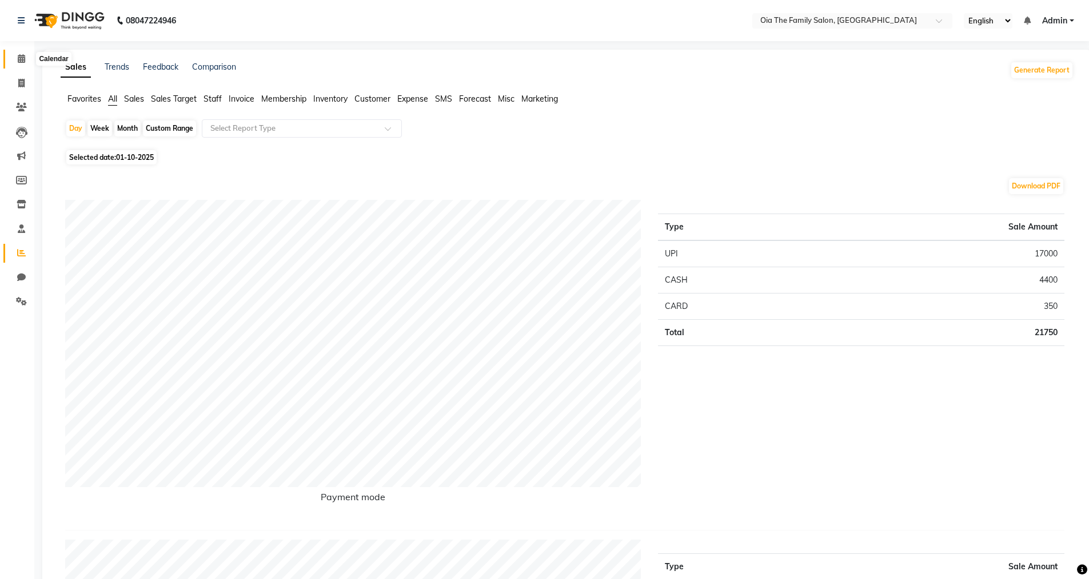
click at [18, 62] on icon at bounding box center [21, 58] width 7 height 9
